Goal: Transaction & Acquisition: Purchase product/service

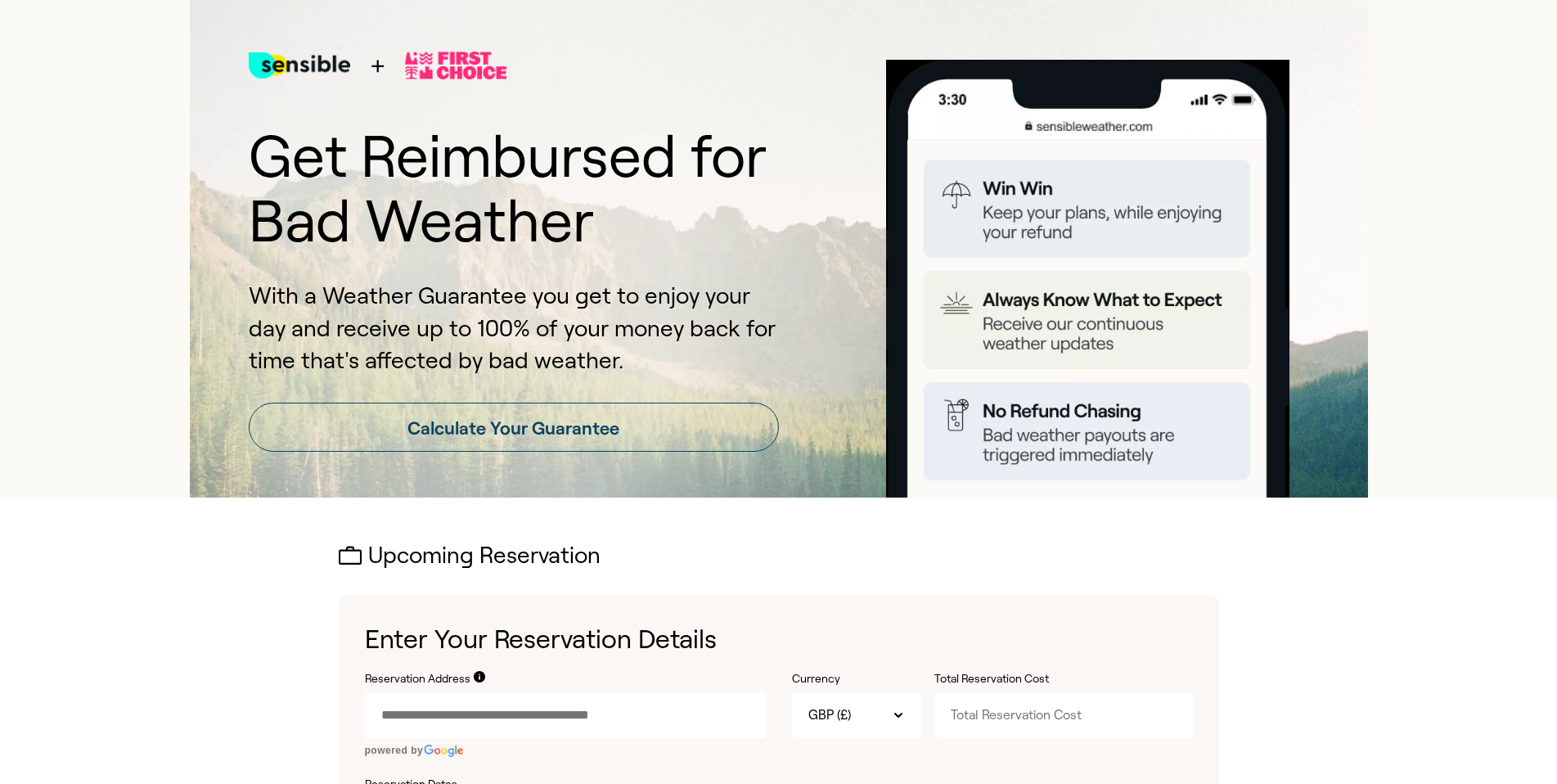
scroll to position [82, 0]
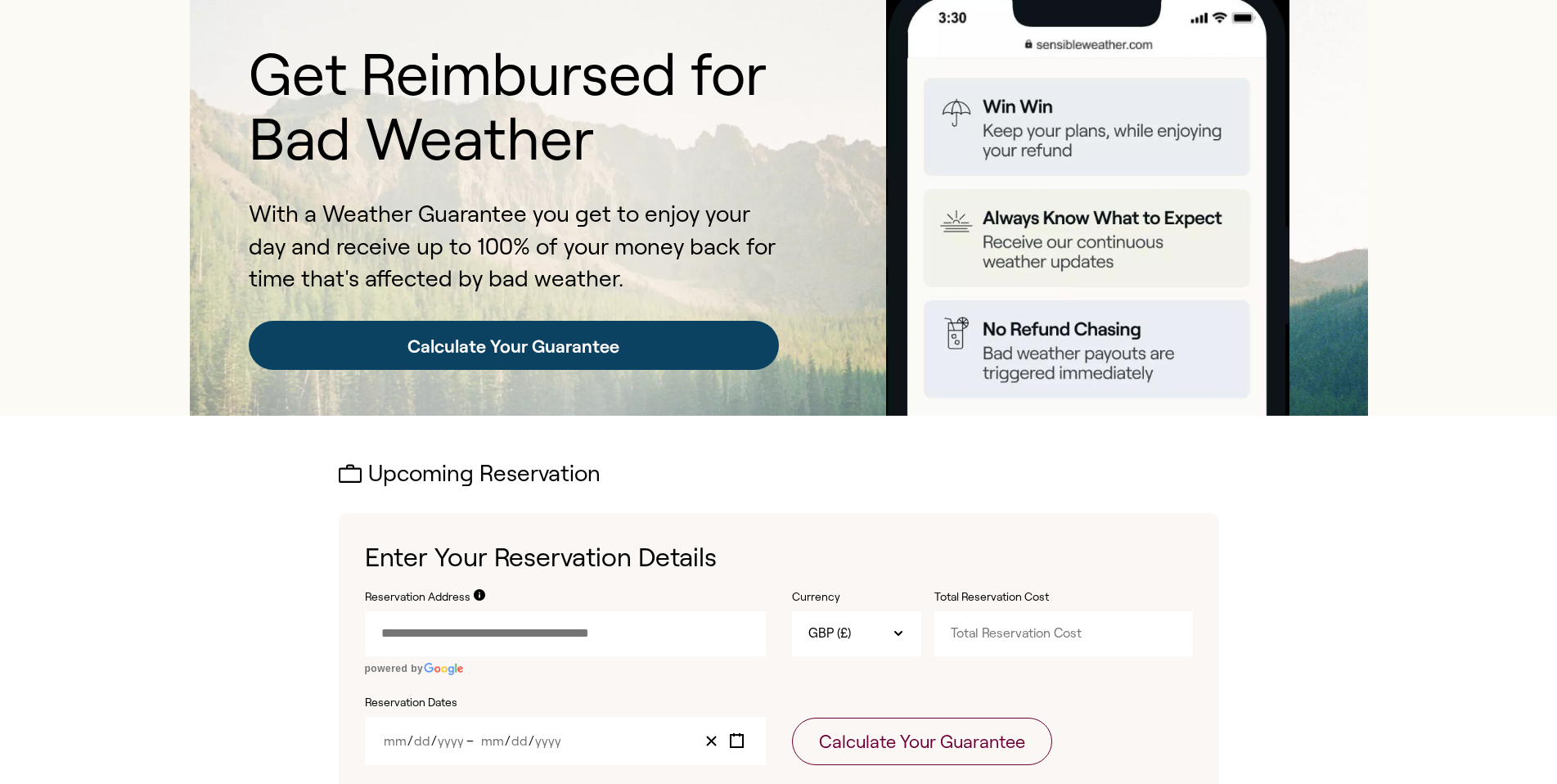
click at [637, 357] on link "Calculate Your Guarantee" at bounding box center [514, 345] width 531 height 49
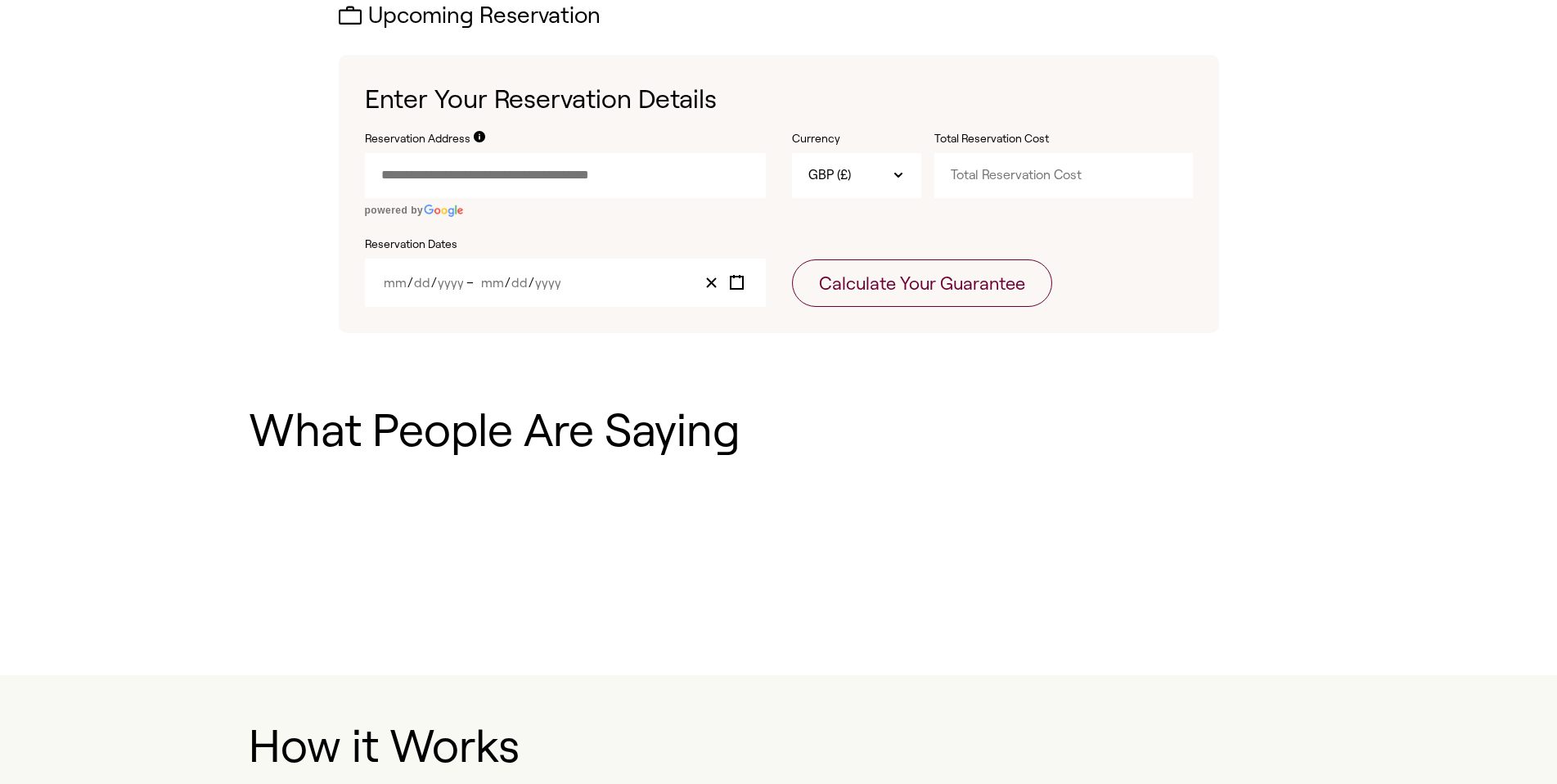
scroll to position [543, 0]
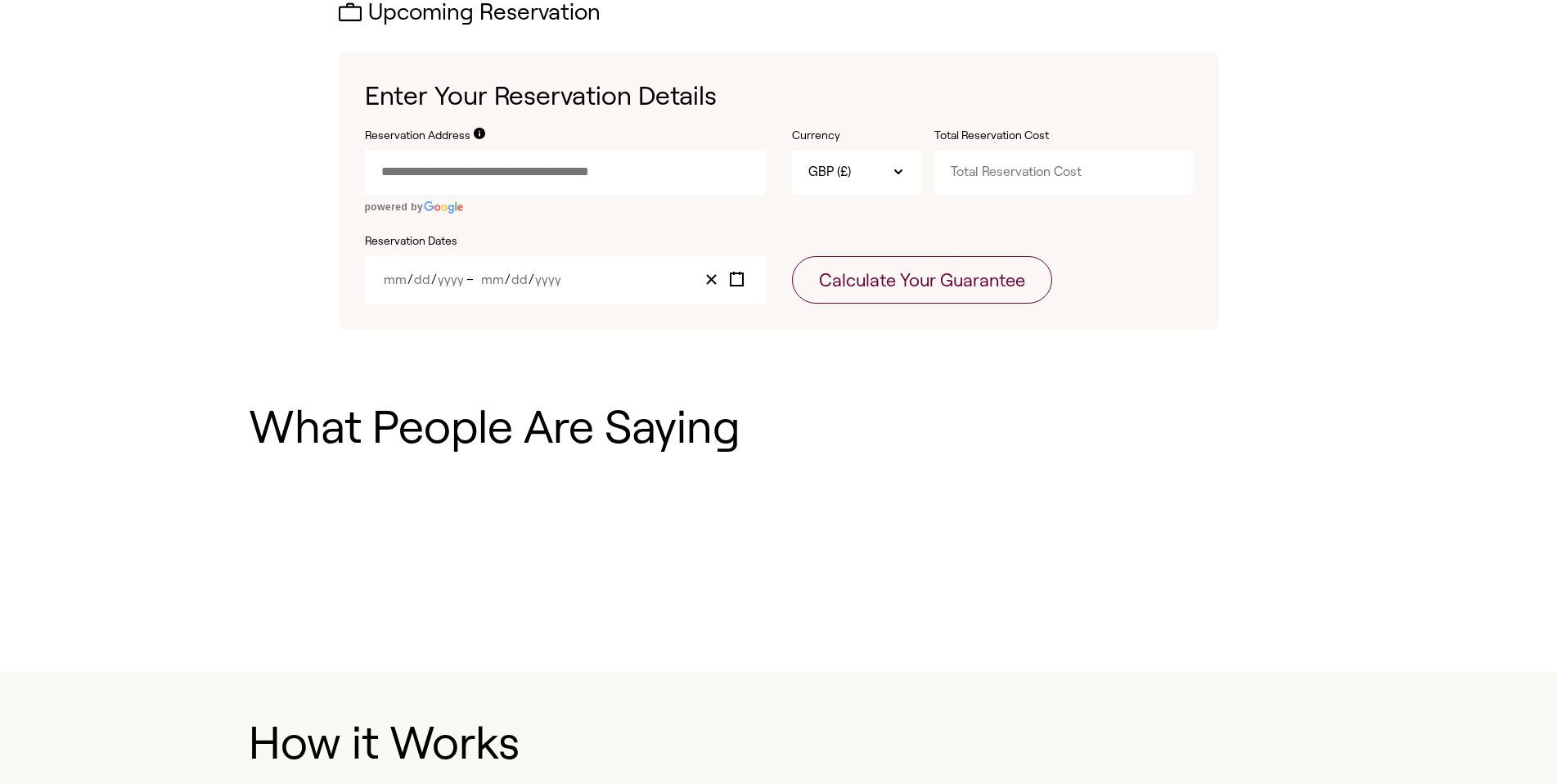
click at [456, 170] on input "Reservation Address" at bounding box center [565, 172] width 401 height 44
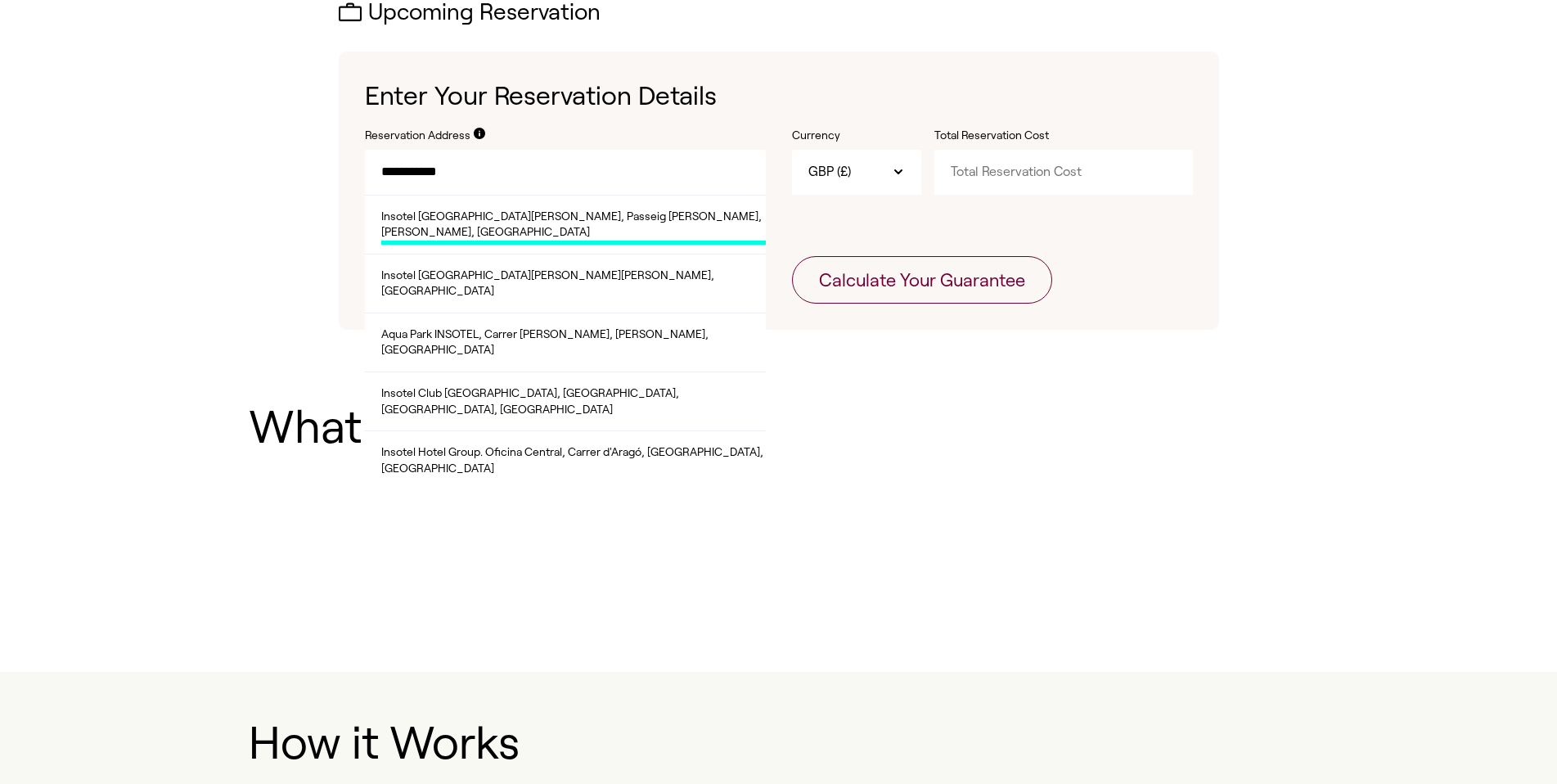
click at [461, 221] on span "Insotel [GEOGRAPHIC_DATA][PERSON_NAME], Passeig [PERSON_NAME], [PERSON_NAME], […" at bounding box center [574, 226] width 385 height 36
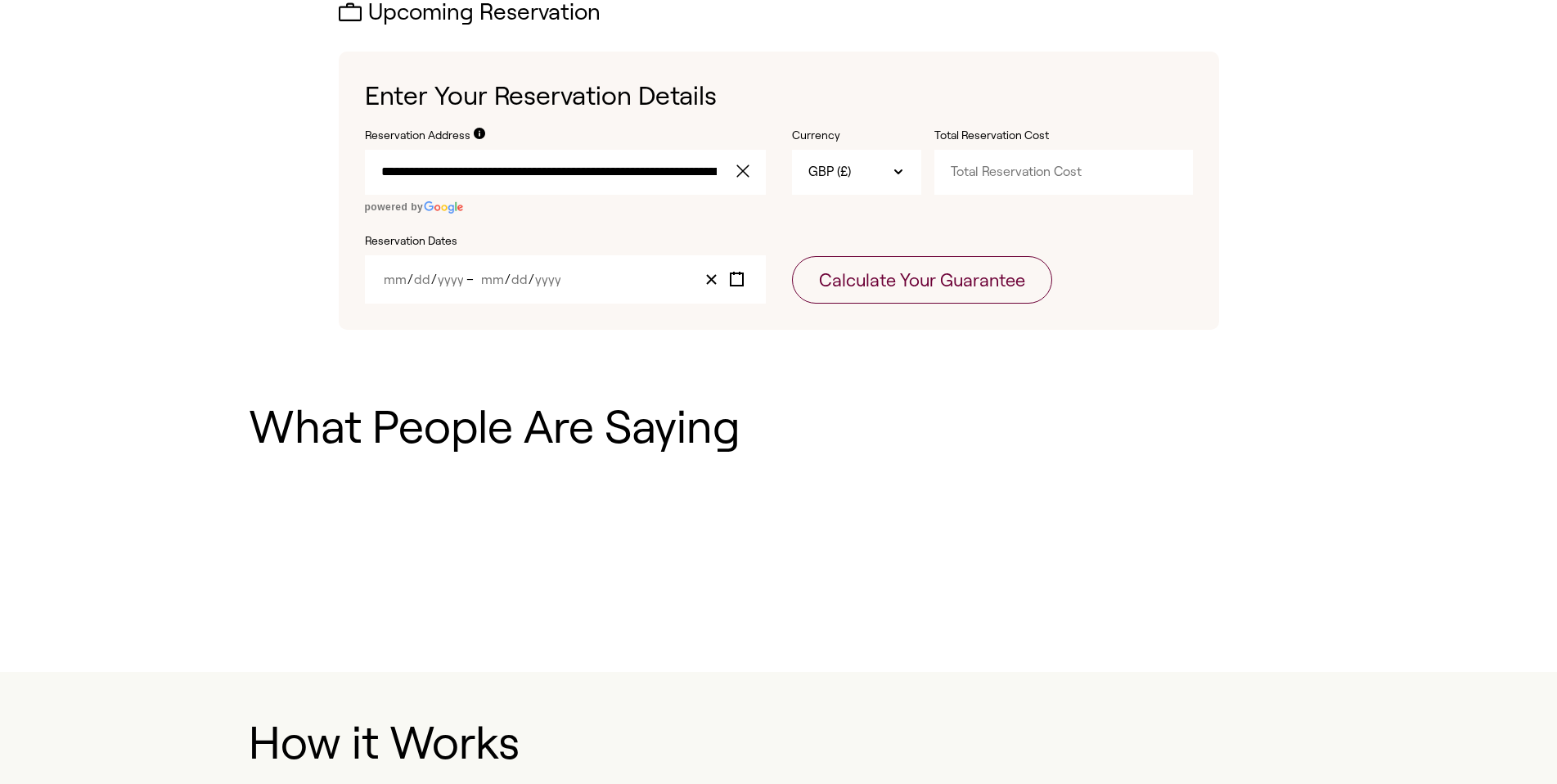
type input "**********"
click at [985, 173] on input "Total Reservation Cost" at bounding box center [1063, 172] width 258 height 44
type input "770"
click at [550, 275] on input "Year" at bounding box center [548, 279] width 27 height 14
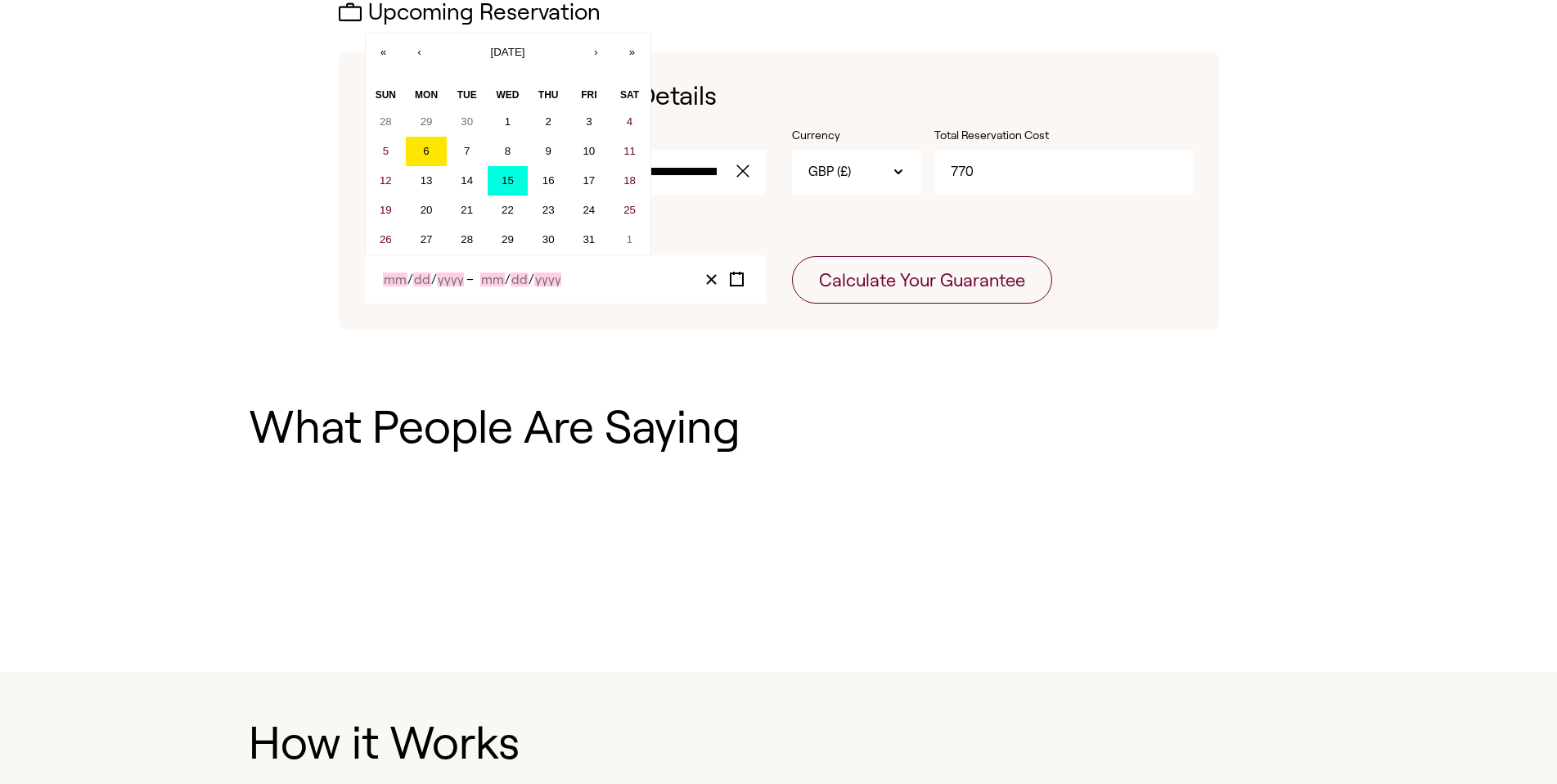
click at [500, 184] on button "15" at bounding box center [507, 180] width 41 height 29
click at [383, 206] on abbr "19" at bounding box center [385, 209] width 12 height 12
type input "10"
type input "15"
type input "2025"
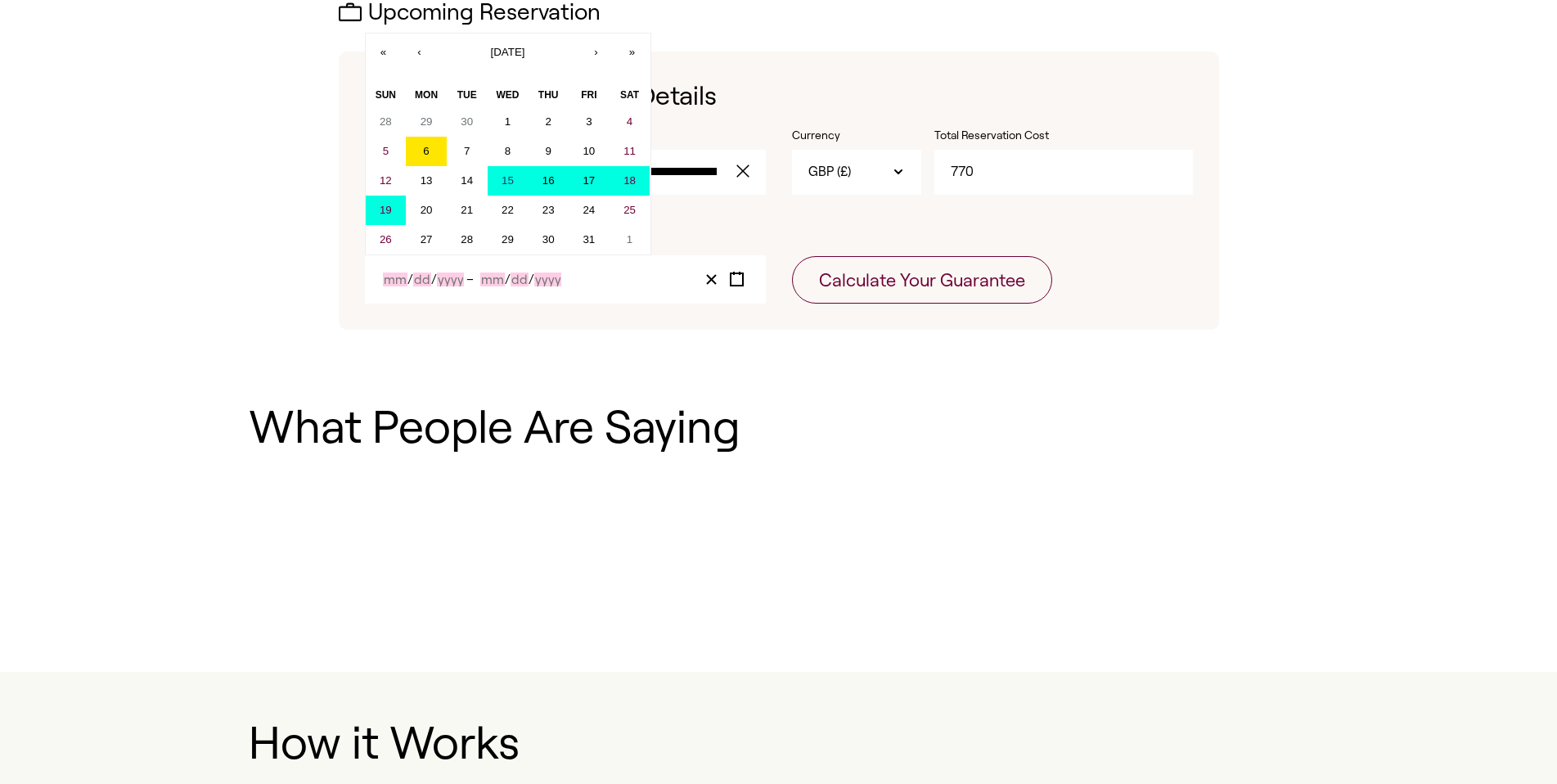
type input "10"
type input "19"
type input "2025"
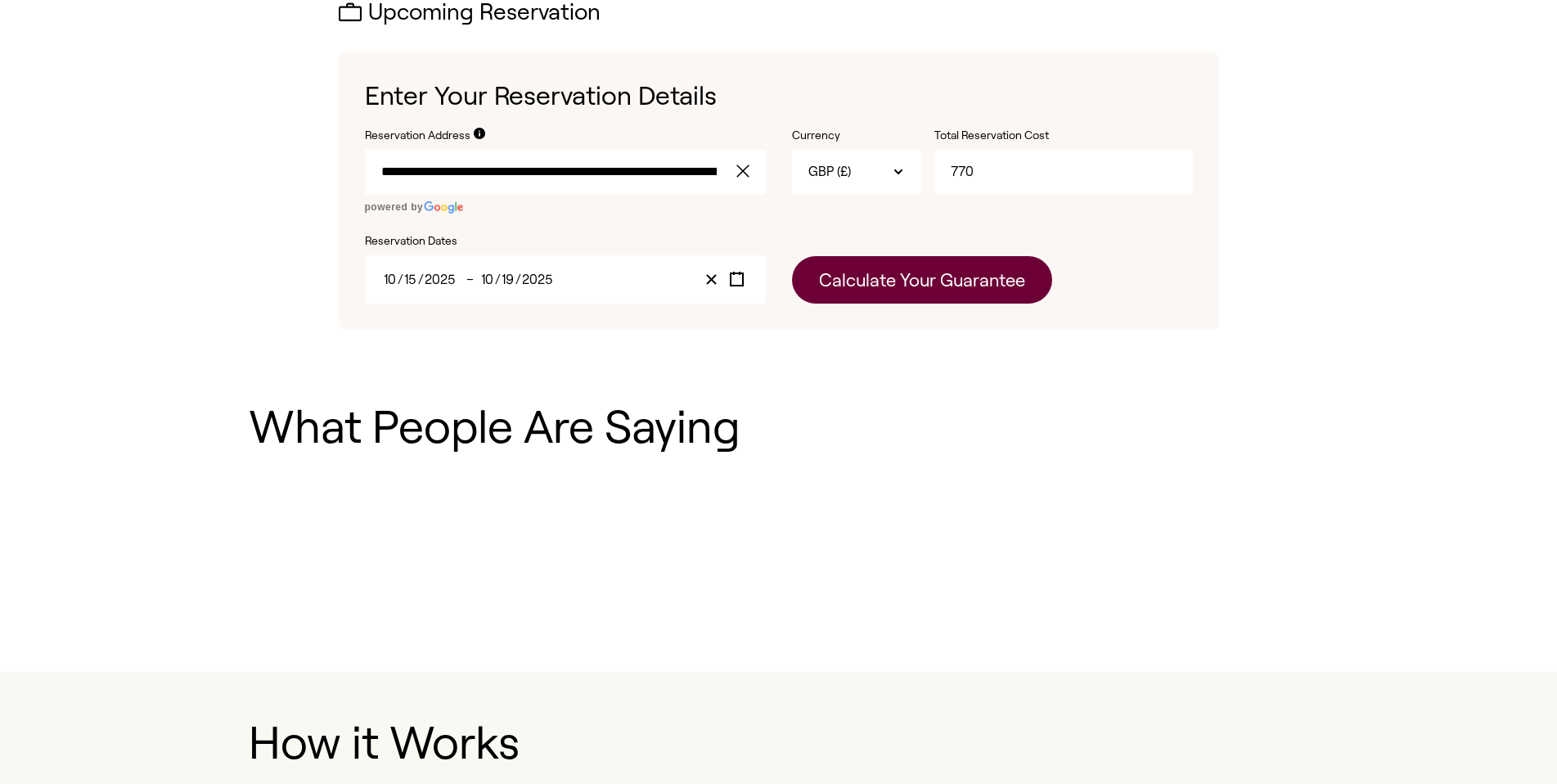
click at [959, 271] on button "Calculate Your Guarantee" at bounding box center [922, 280] width 260 height 47
